Goal: Information Seeking & Learning: Learn about a topic

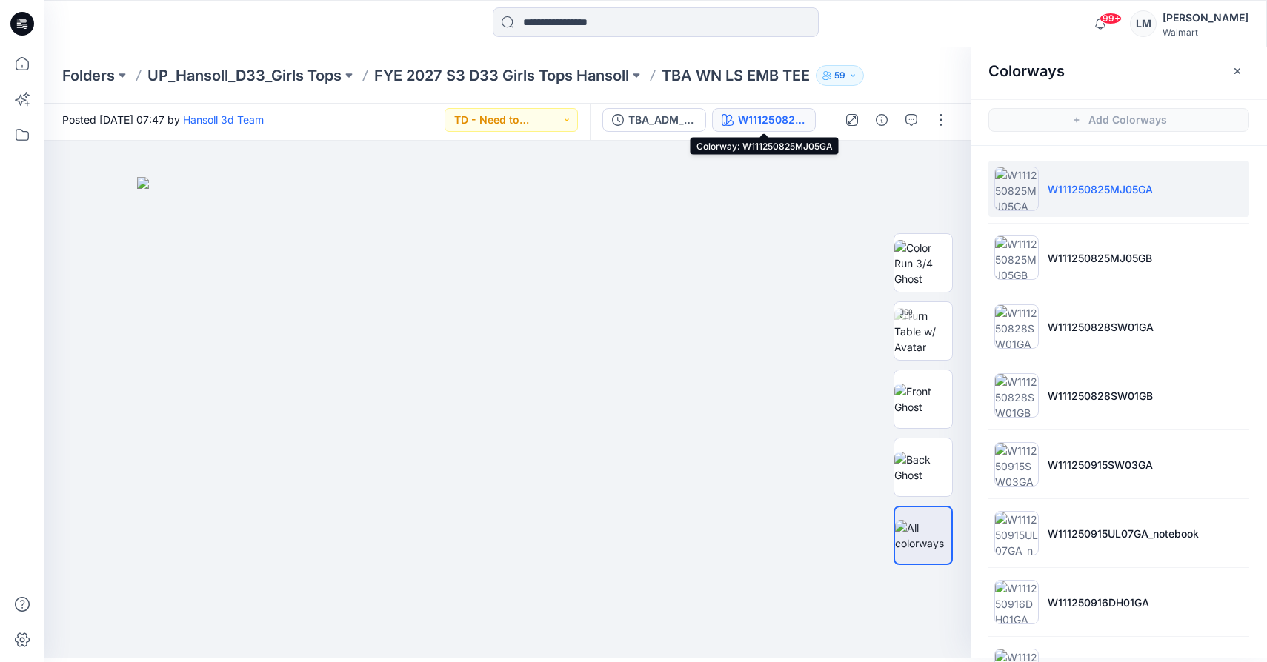
scroll to position [1304, 0]
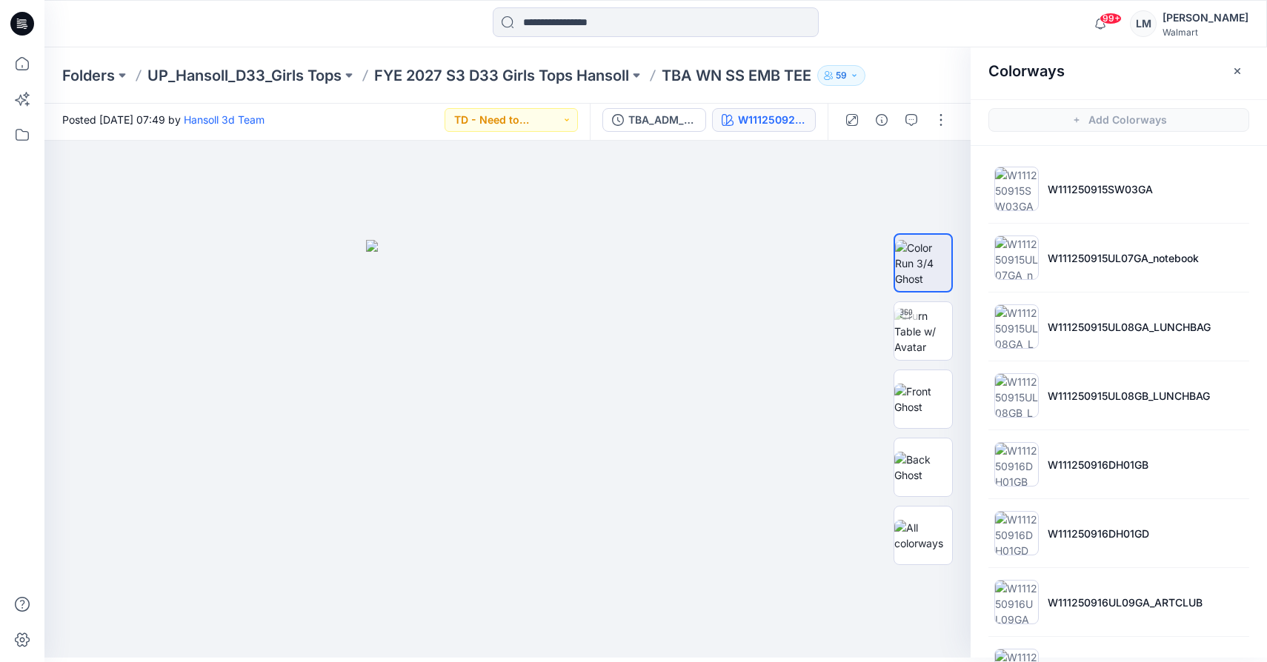
scroll to position [477, 0]
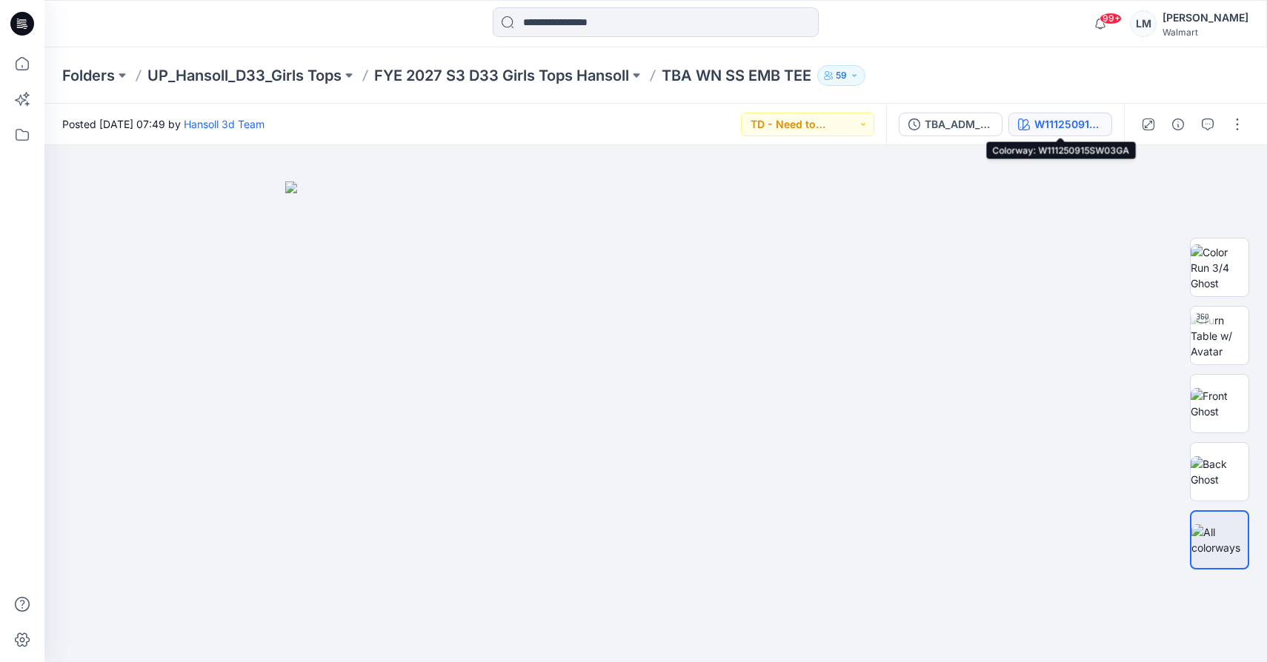
click at [1041, 128] on div "W111250915SW03GA" at bounding box center [1068, 124] width 68 height 16
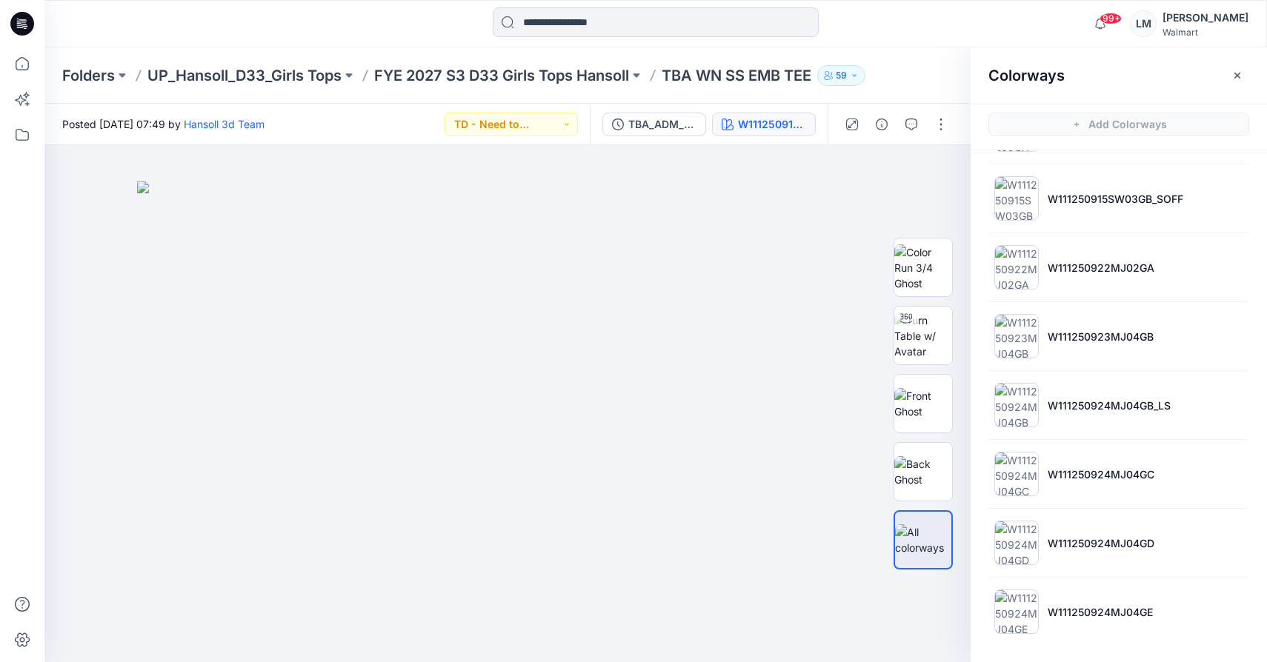
scroll to position [4, 0]
